Goal: Check status: Check status

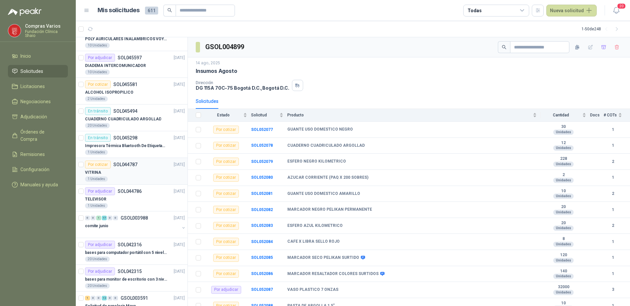
scroll to position [1054, 0]
click at [130, 140] on div "En [PERSON_NAME] SOL045298" at bounding box center [111, 137] width 52 height 8
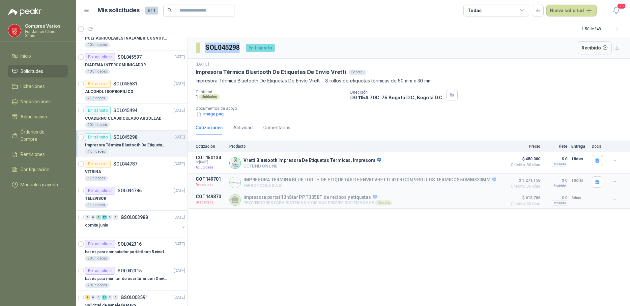
drag, startPoint x: 205, startPoint y: 46, endPoint x: 243, endPoint y: 48, distance: 38.3
click at [243, 48] on div "SOL045298 En [PERSON_NAME]" at bounding box center [235, 47] width 79 height 13
copy h3 "SOL045298"
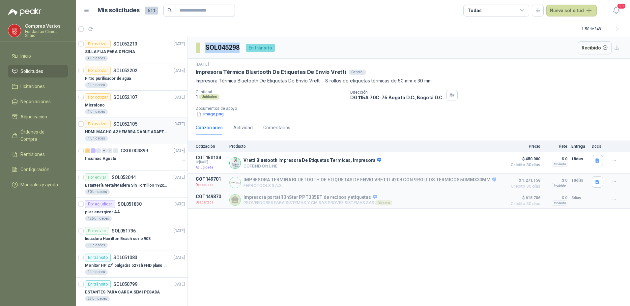
click at [117, 144] on article "Por cotizar SOL052105 [DATE] HDMI MACHO A2 HEMBRA CABLE ADAPTADOR CONVERTIDOR F…" at bounding box center [132, 130] width 112 height 27
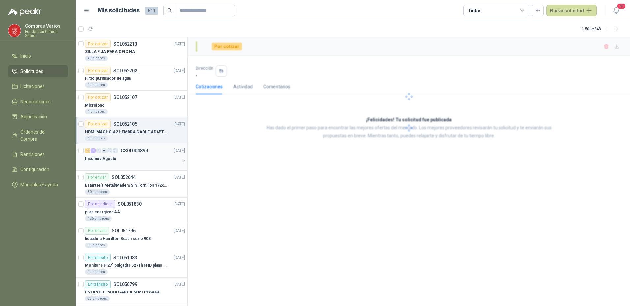
click at [100, 160] on p "Insumos Agosto" at bounding box center [100, 158] width 31 height 6
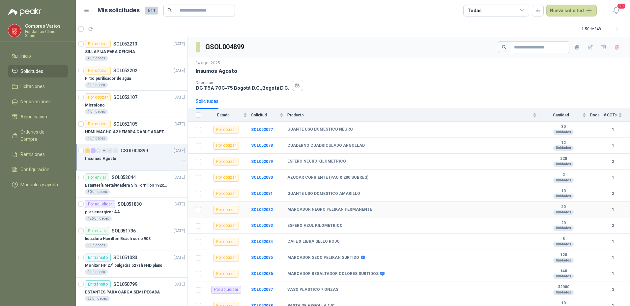
scroll to position [195, 0]
